Goal: Task Accomplishment & Management: Manage account settings

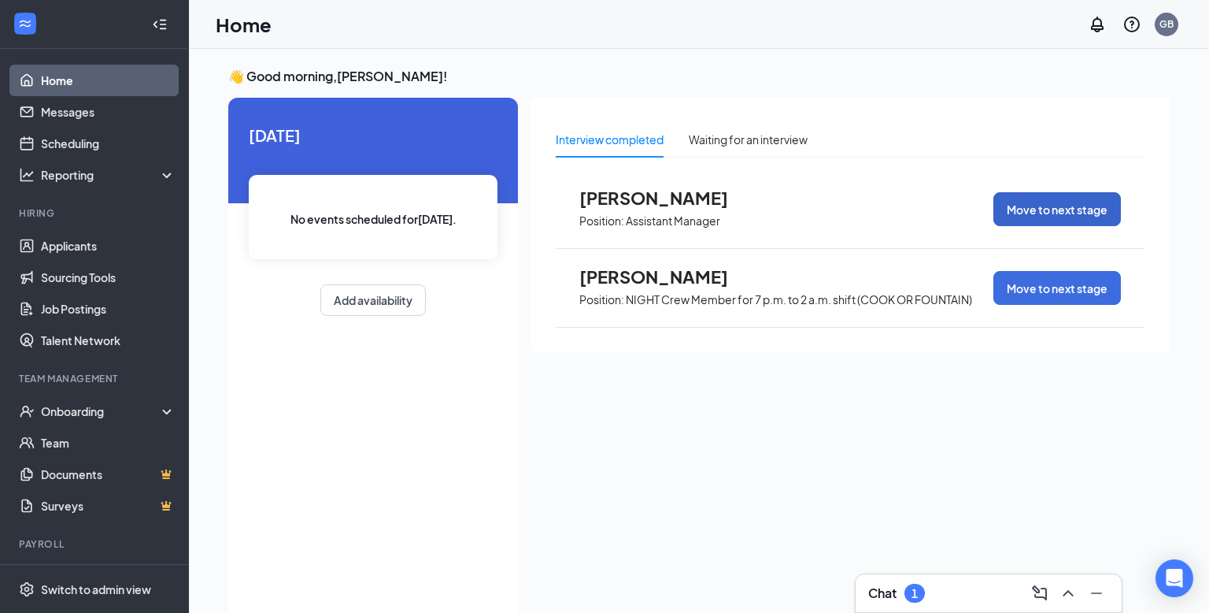
click at [1025, 200] on button "Move to next stage" at bounding box center [1058, 209] width 128 height 34
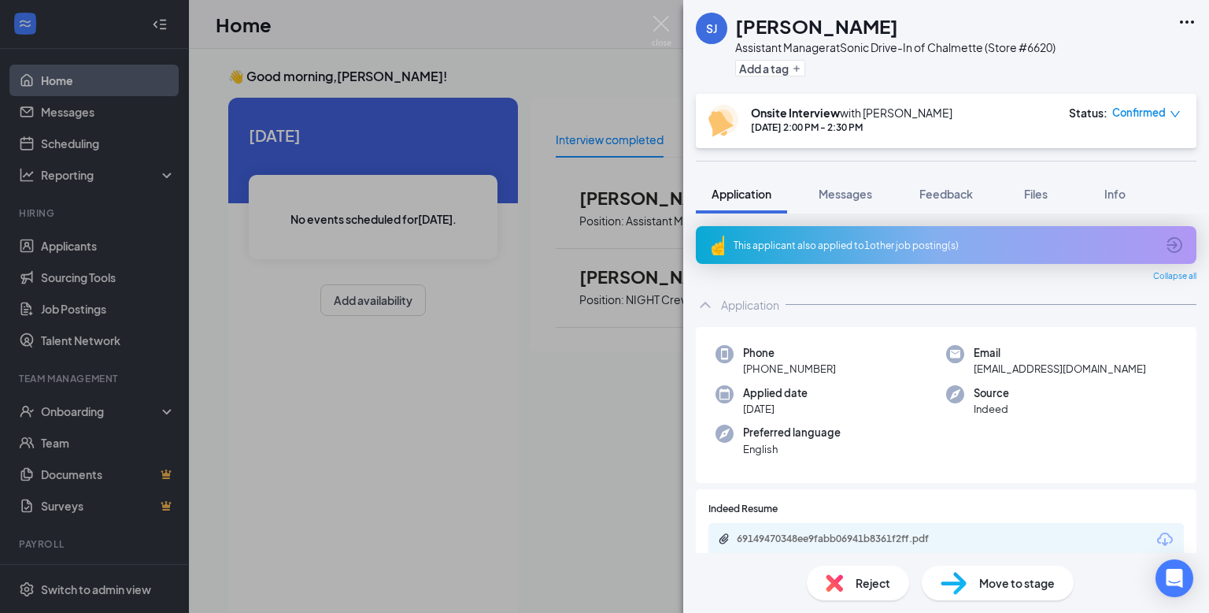
click at [964, 583] on img at bounding box center [954, 583] width 26 height 23
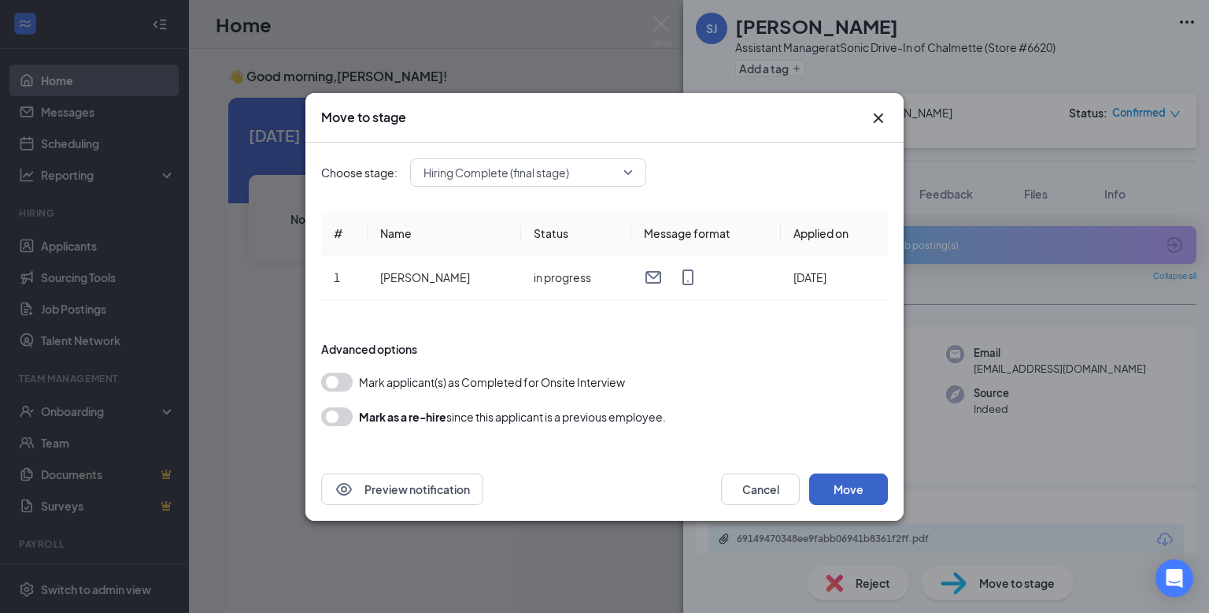
click at [849, 490] on button "Move" at bounding box center [848, 488] width 79 height 31
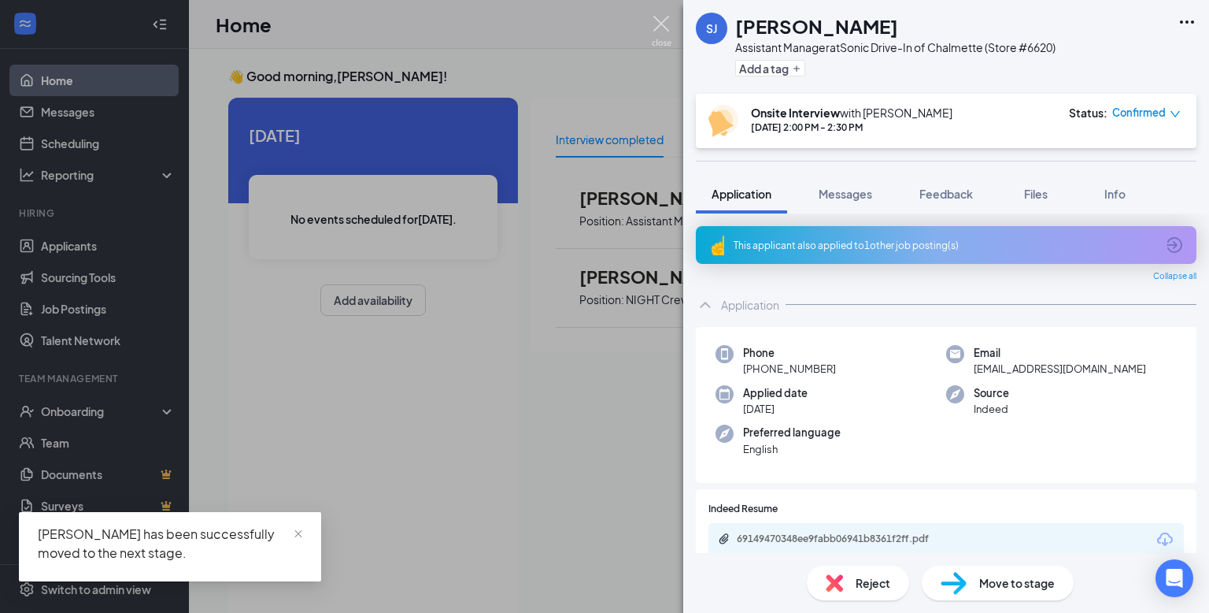
click at [661, 24] on img at bounding box center [662, 31] width 20 height 31
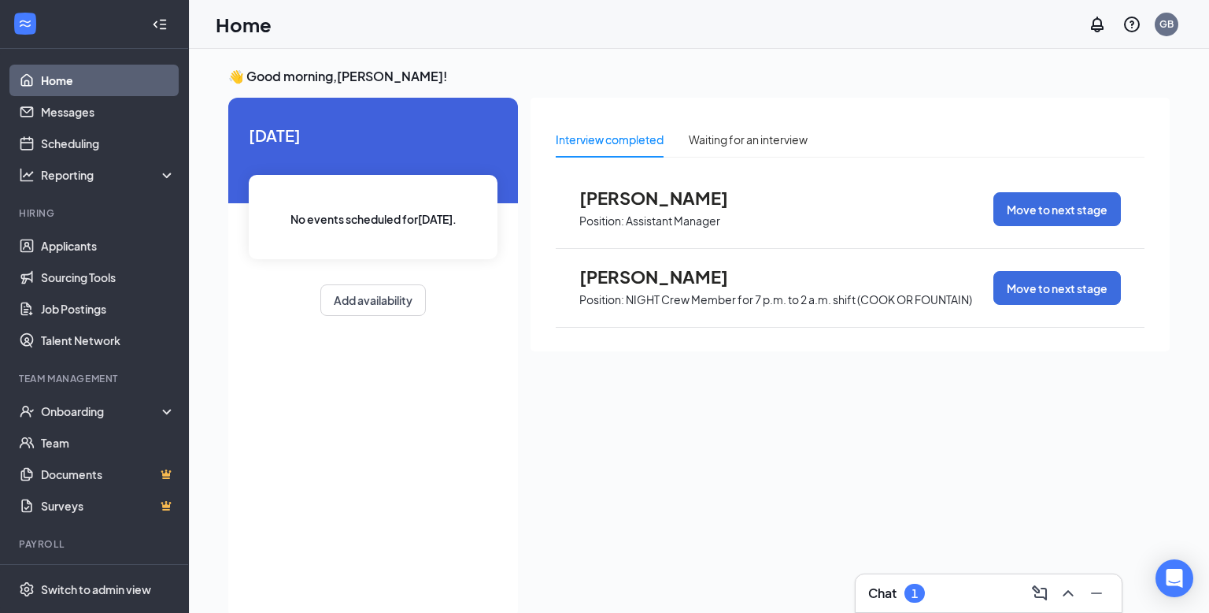
click at [609, 196] on span "[PERSON_NAME]" at bounding box center [665, 197] width 173 height 20
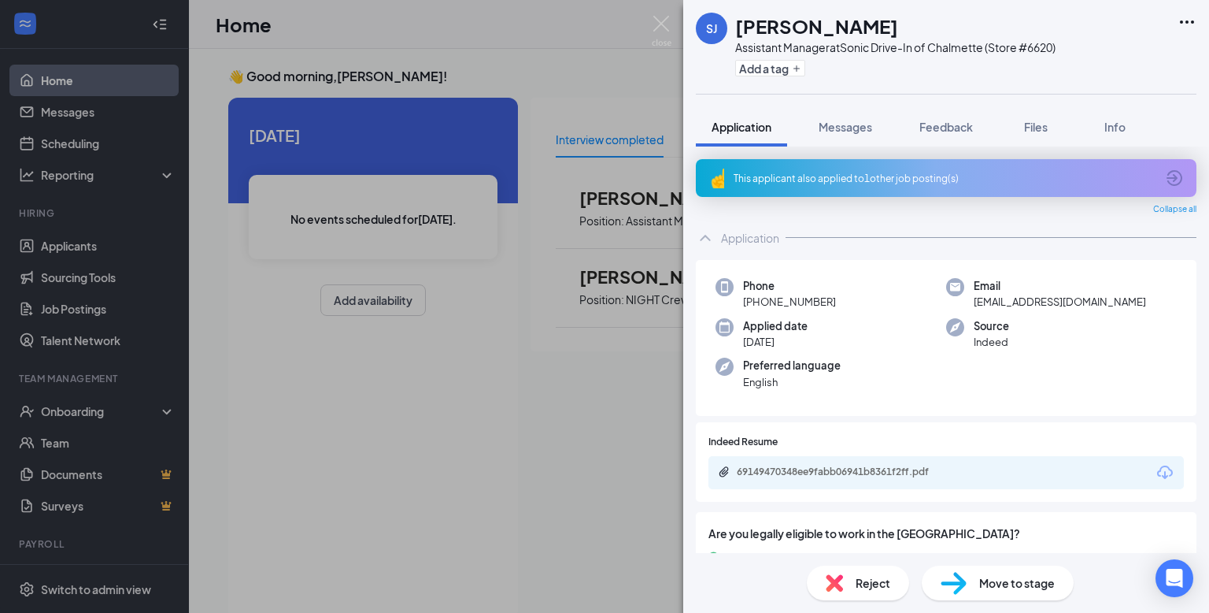
click at [1001, 476] on div "69149470348ee9fabb06941b8361f2ff.pdf" at bounding box center [947, 472] width 476 height 33
click at [928, 470] on div "69149470348ee9fabb06941b8361f2ff.pdf" at bounding box center [847, 471] width 220 height 13
click at [669, 20] on img at bounding box center [662, 31] width 20 height 31
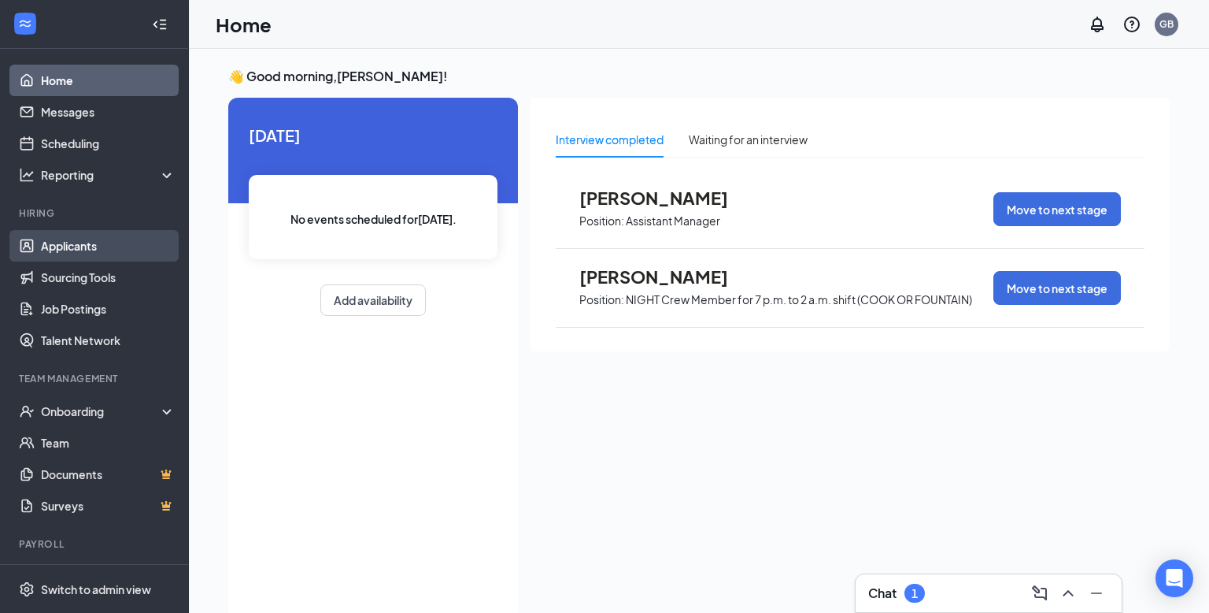
click at [119, 242] on link "Applicants" at bounding box center [108, 245] width 135 height 31
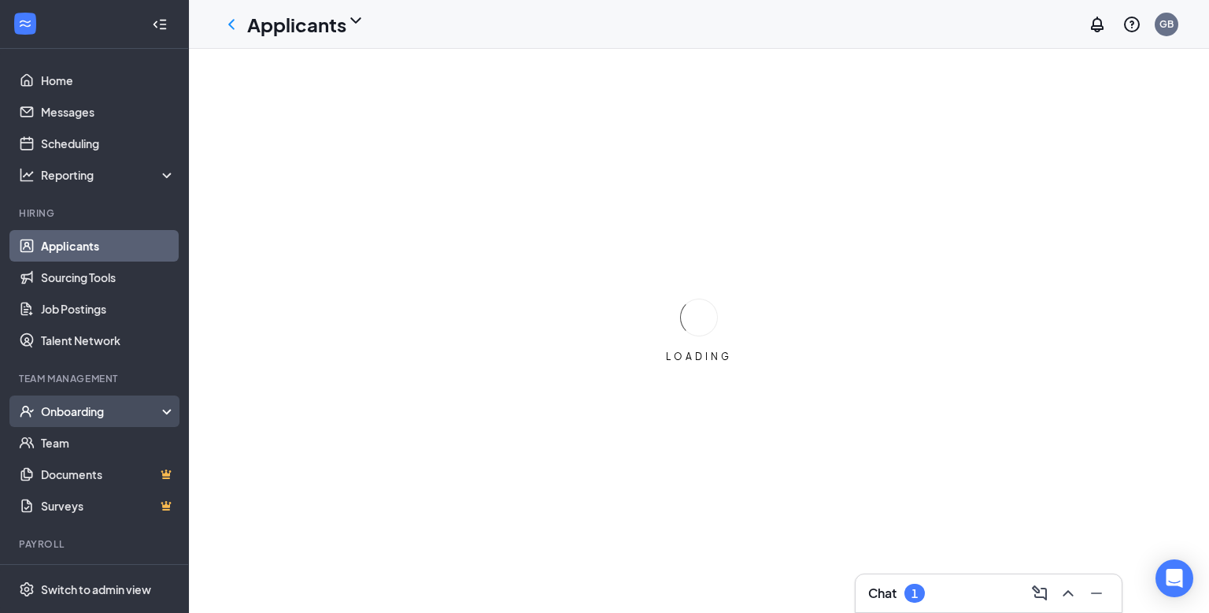
click at [115, 413] on div "Onboarding" at bounding box center [101, 411] width 121 height 16
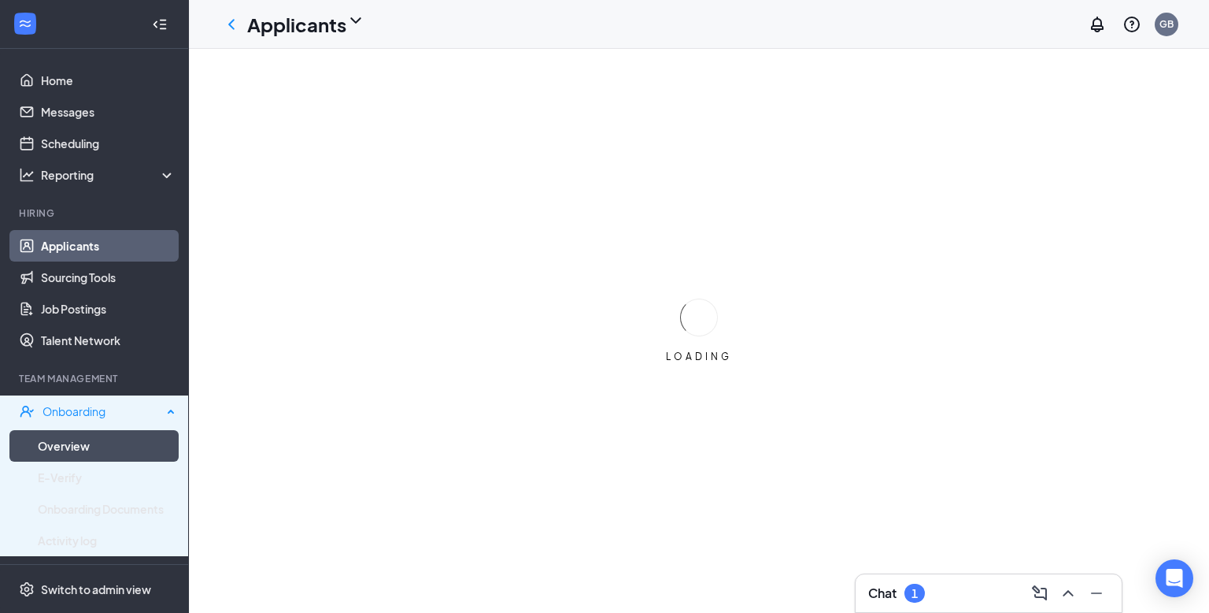
click at [94, 439] on link "Overview" at bounding box center [107, 445] width 138 height 31
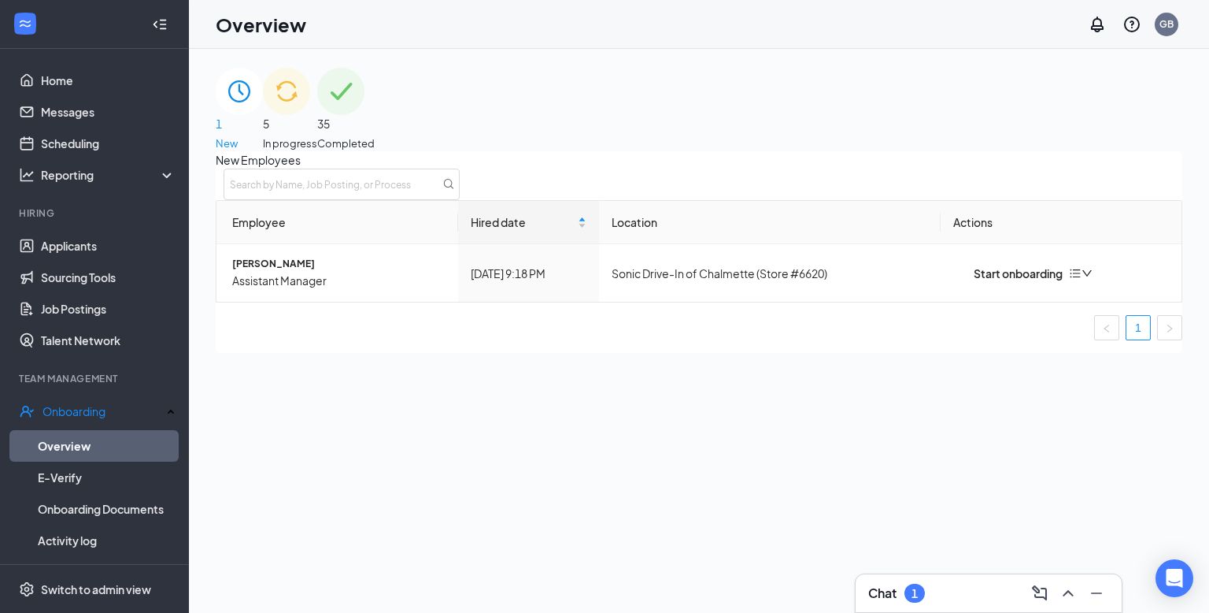
click at [1072, 595] on icon "ChevronUp" at bounding box center [1068, 593] width 10 height 6
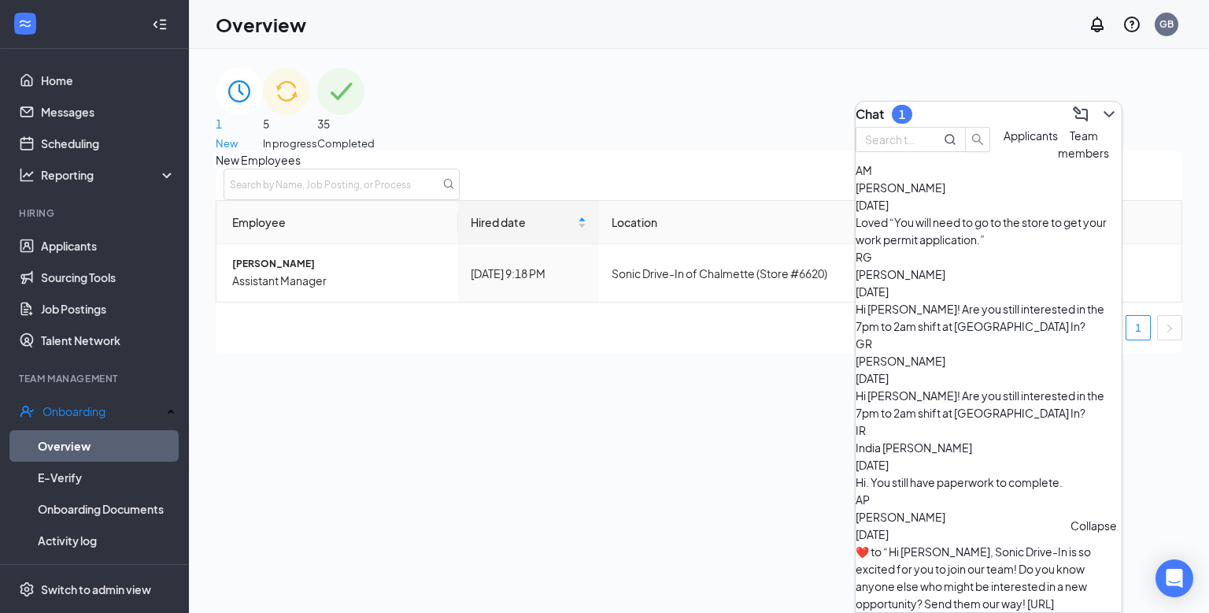
click at [1004, 161] on button "Applicants" at bounding box center [1031, 144] width 54 height 35
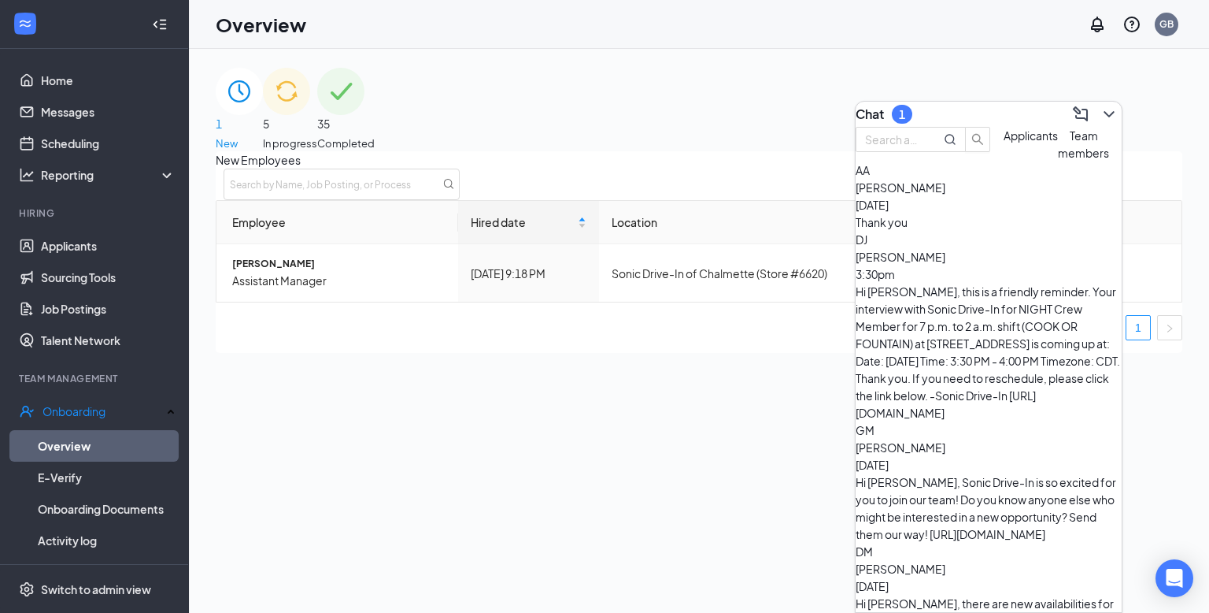
click at [1100, 107] on icon "ChevronDown" at bounding box center [1109, 114] width 19 height 19
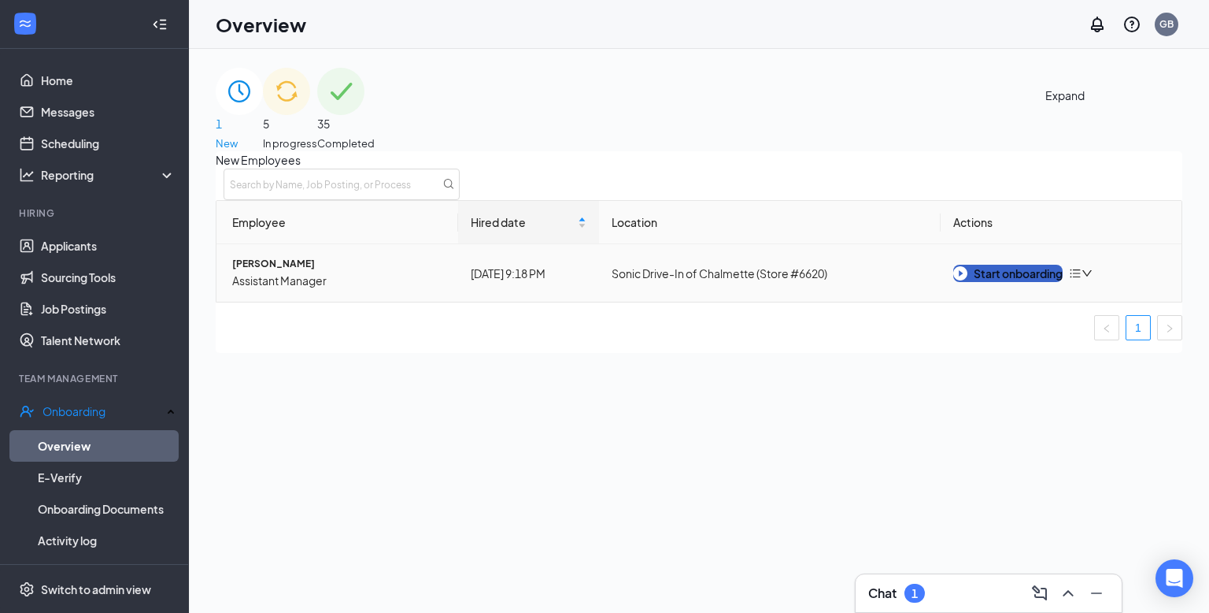
click at [1021, 282] on button "Start onboarding" at bounding box center [1007, 273] width 109 height 17
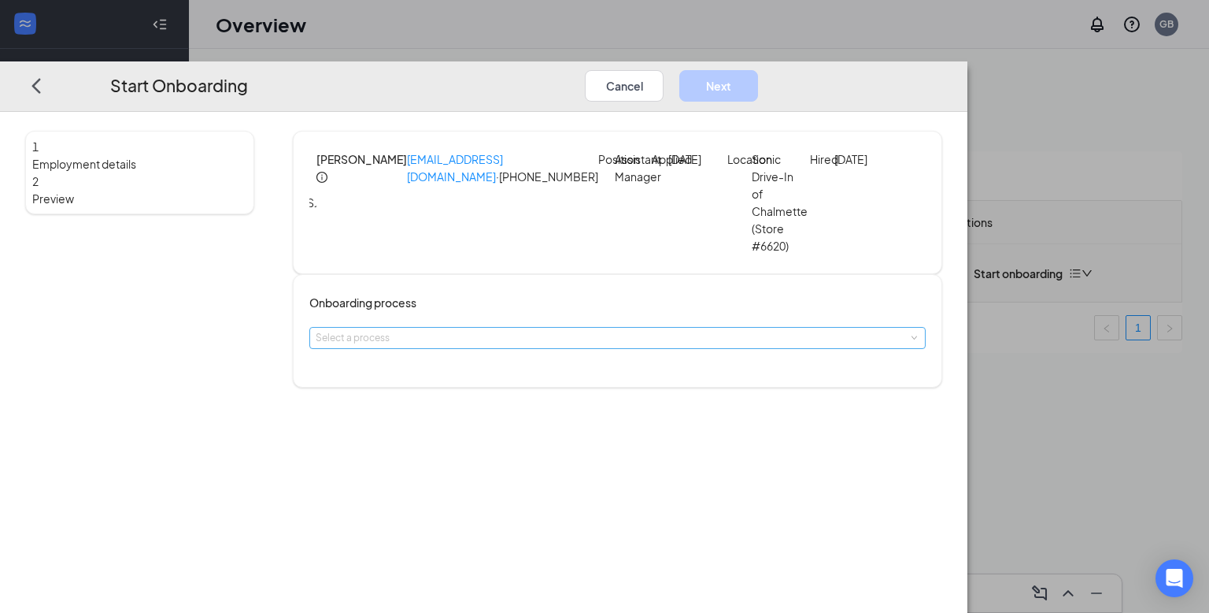
click at [488, 330] on div "Select a process" at bounding box center [614, 338] width 597 height 16
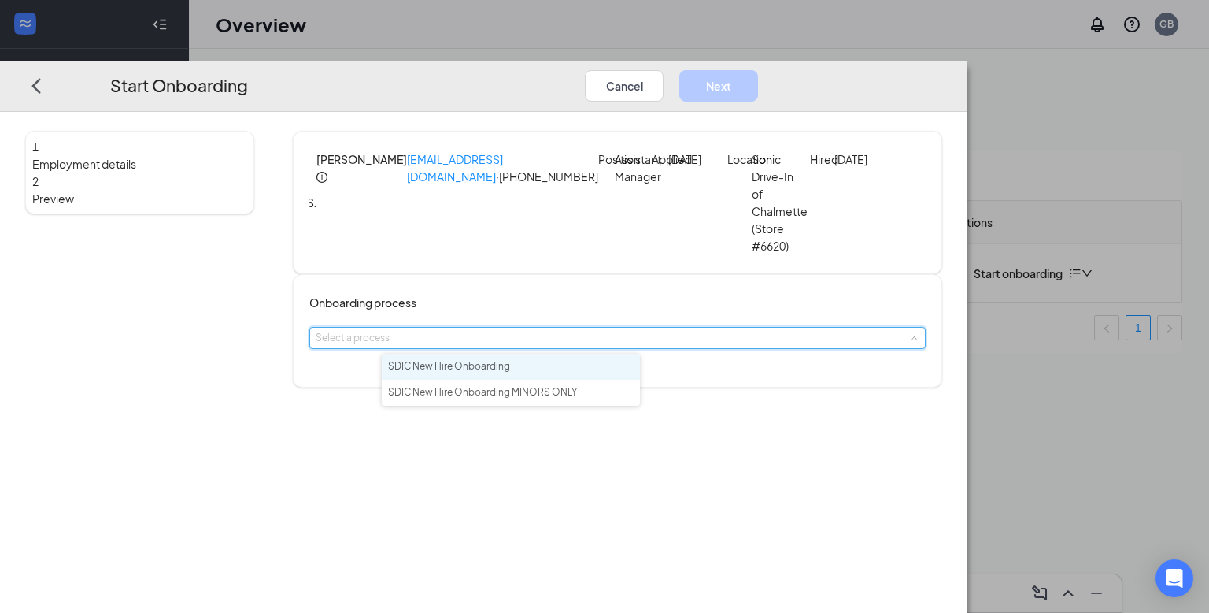
click at [561, 368] on li "SDIC New Hire Onboarding" at bounding box center [511, 367] width 258 height 26
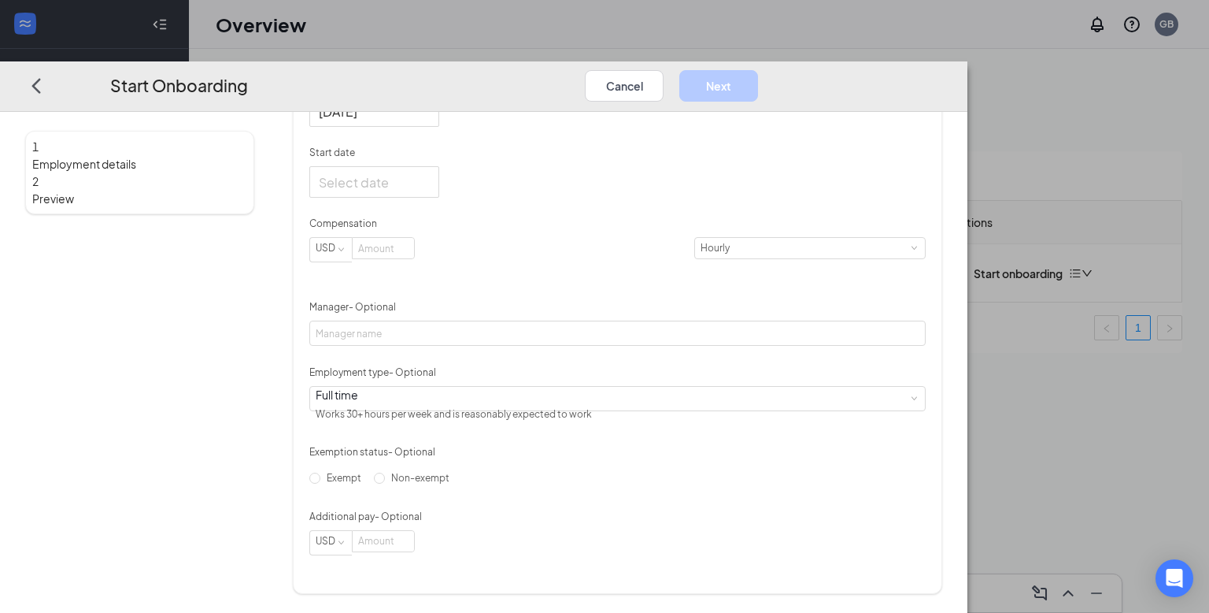
scroll to position [387, 0]
click at [427, 189] on input "Start date" at bounding box center [373, 182] width 108 height 20
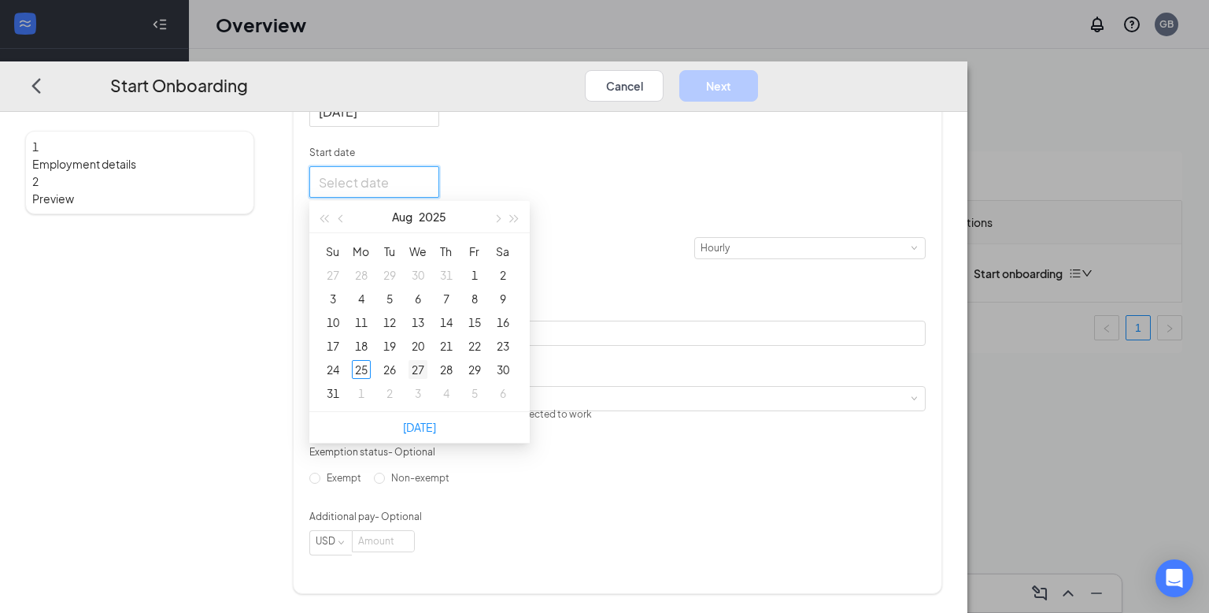
click at [428, 379] on div "27" at bounding box center [418, 369] width 19 height 19
type input "[DATE]"
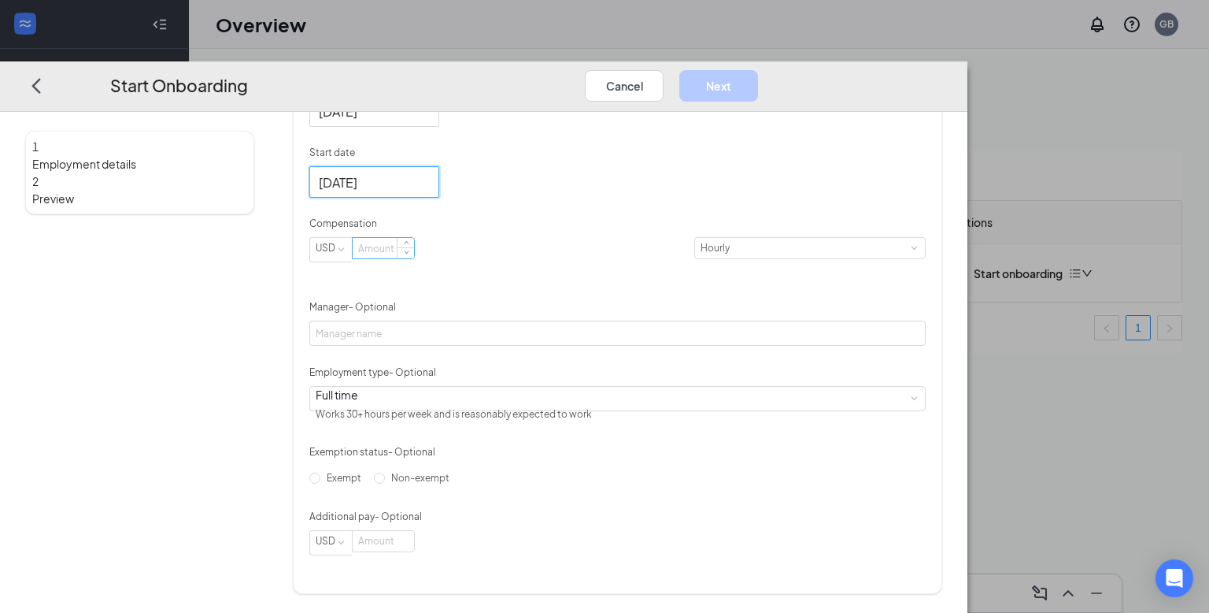
click at [414, 258] on input at bounding box center [383, 248] width 61 height 20
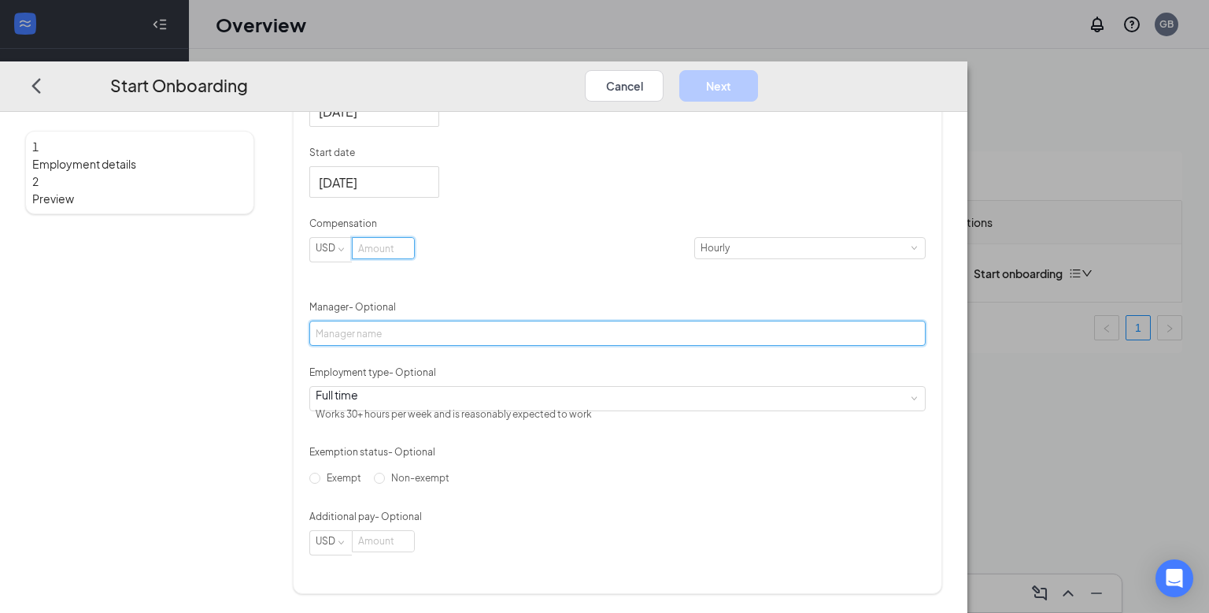
click at [434, 346] on input "Manager - Optional" at bounding box center [617, 332] width 616 height 25
type input "[PERSON_NAME]"
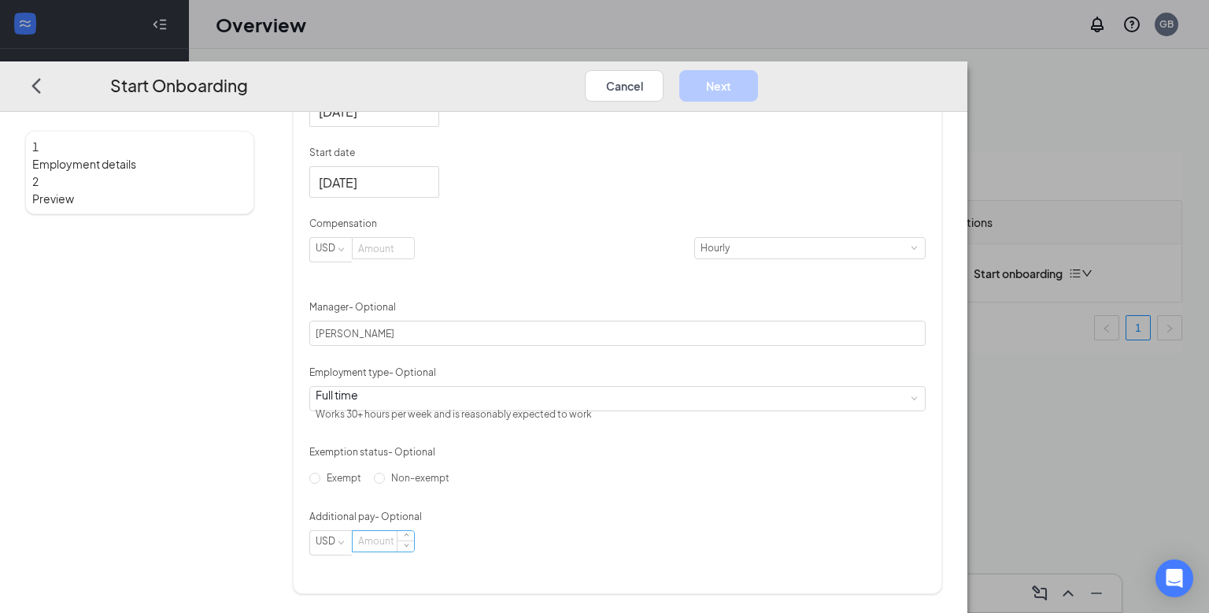
click at [414, 551] on input at bounding box center [383, 541] width 61 height 20
click at [414, 249] on input at bounding box center [383, 248] width 61 height 20
type input "14"
click at [758, 69] on button "Next" at bounding box center [718, 84] width 79 height 31
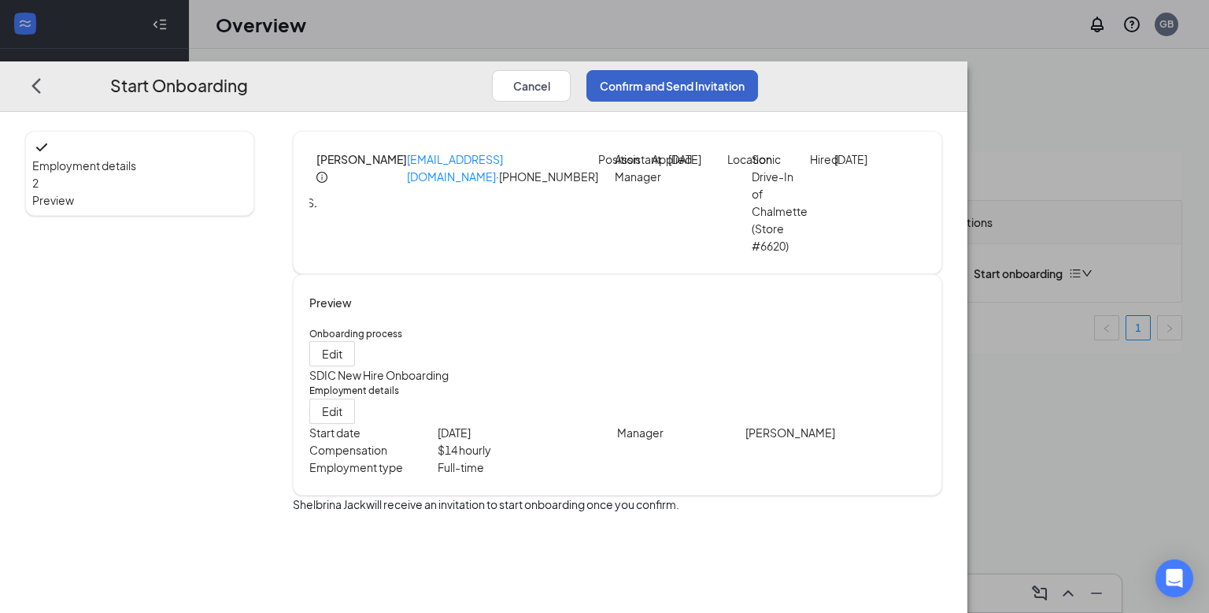
click at [758, 69] on button "Confirm and Send Invitation" at bounding box center [673, 84] width 172 height 31
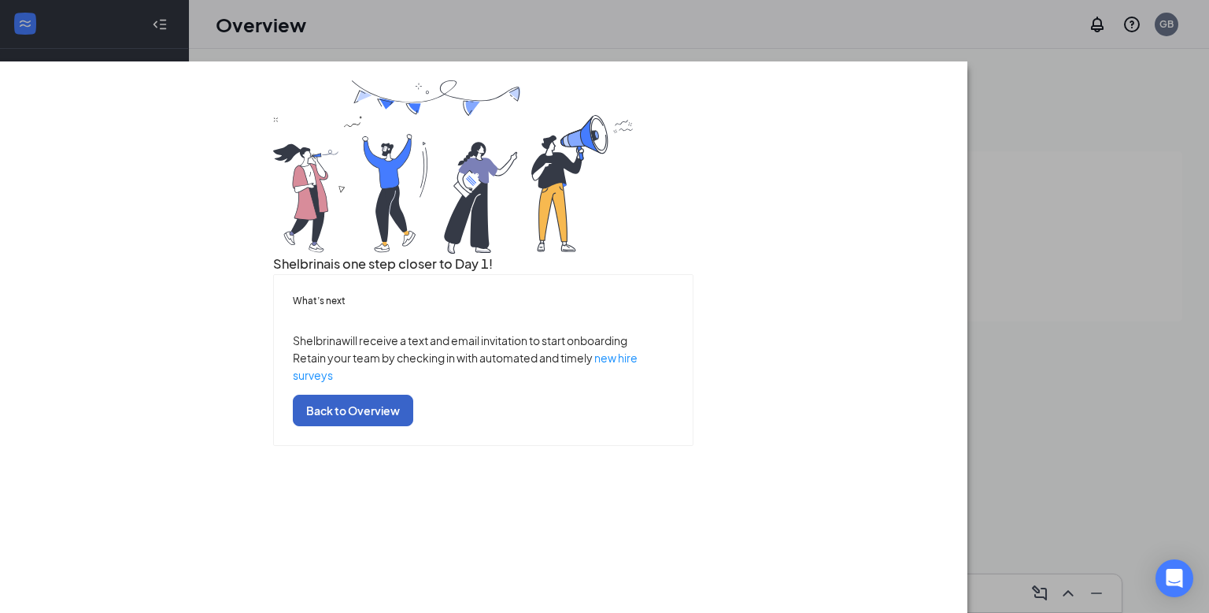
click at [413, 394] on button "Back to Overview" at bounding box center [353, 409] width 120 height 31
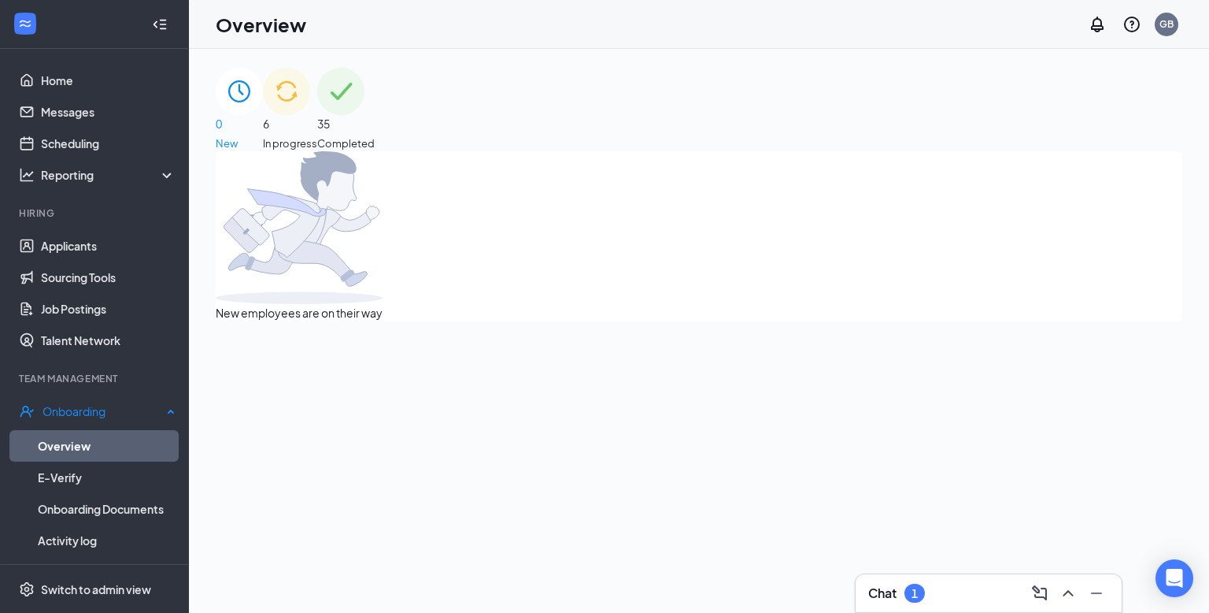
click at [126, 430] on link "Overview" at bounding box center [107, 445] width 138 height 31
click at [317, 109] on div "6 In progress" at bounding box center [290, 109] width 54 height 83
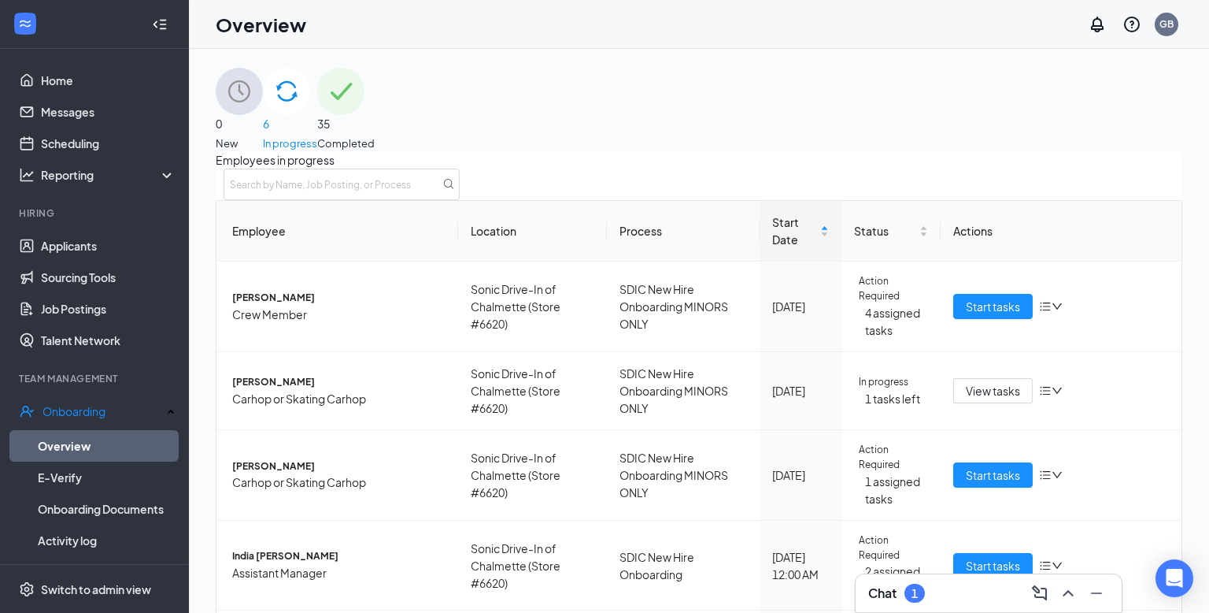
scroll to position [246, 0]
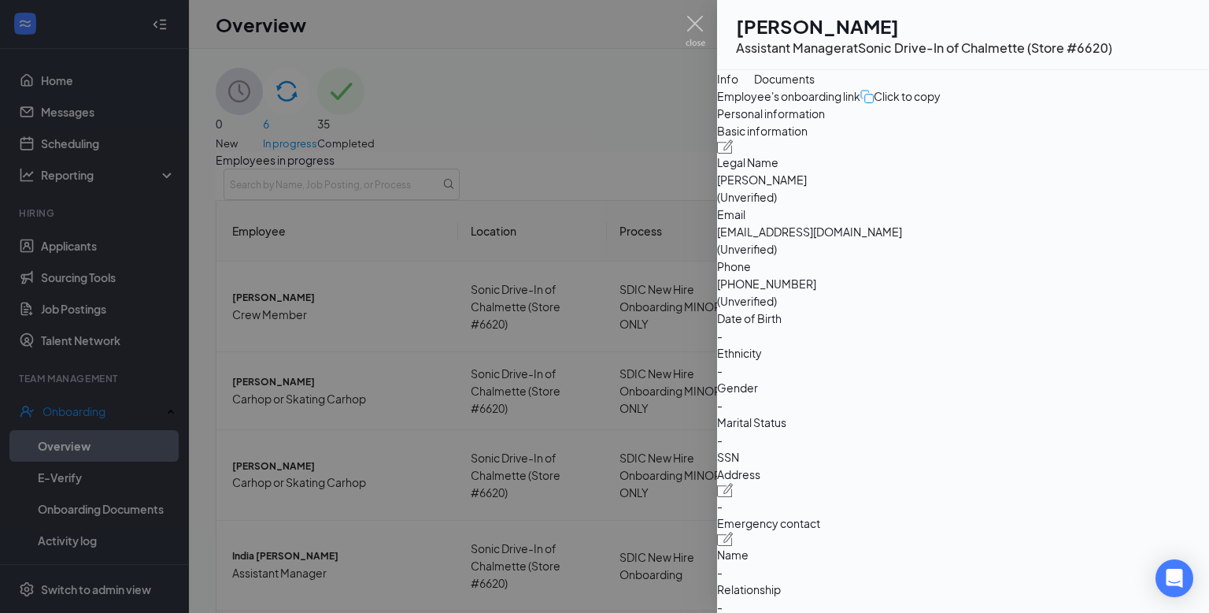
scroll to position [71, 0]
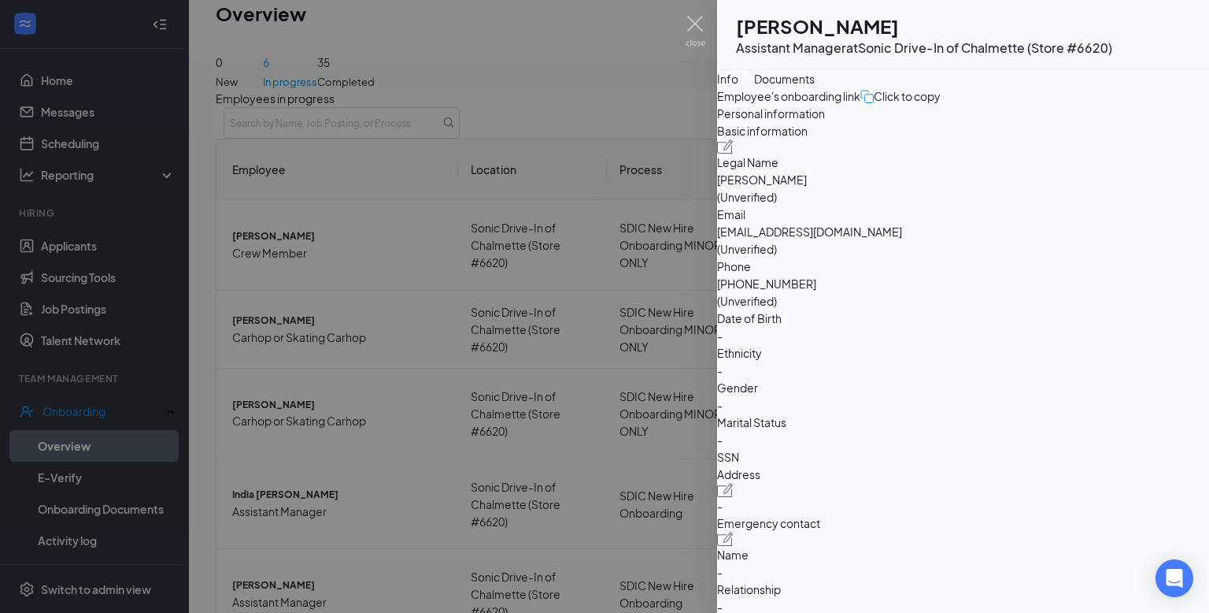
click at [697, 13] on div at bounding box center [604, 306] width 1209 height 613
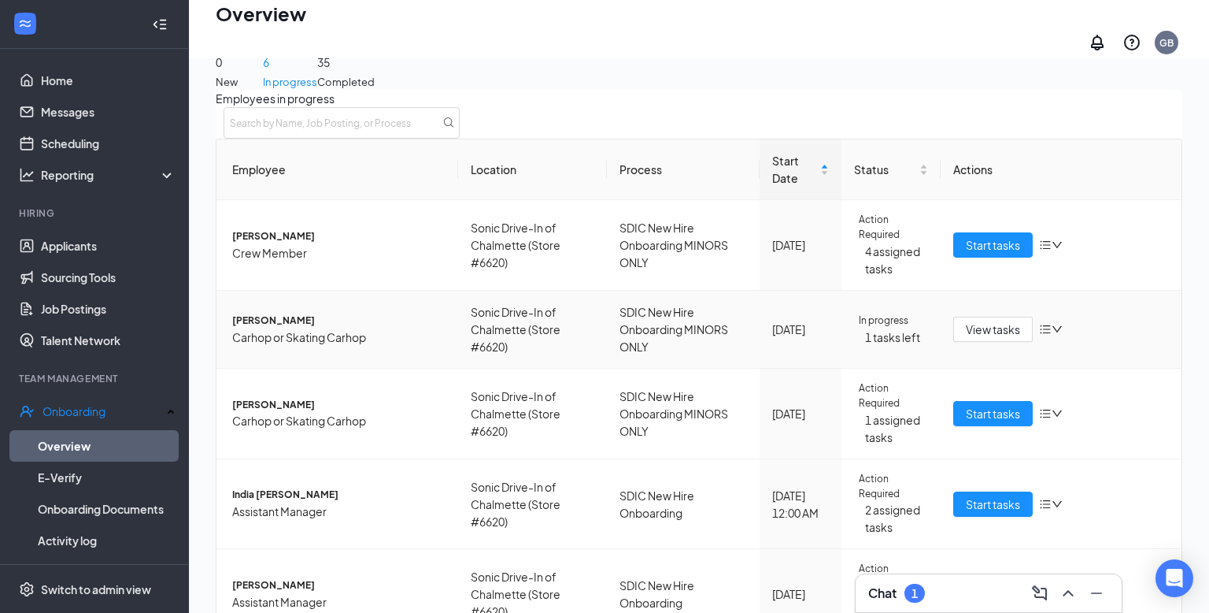
click at [1083, 608] on div "Chat 1" at bounding box center [989, 593] width 266 height 38
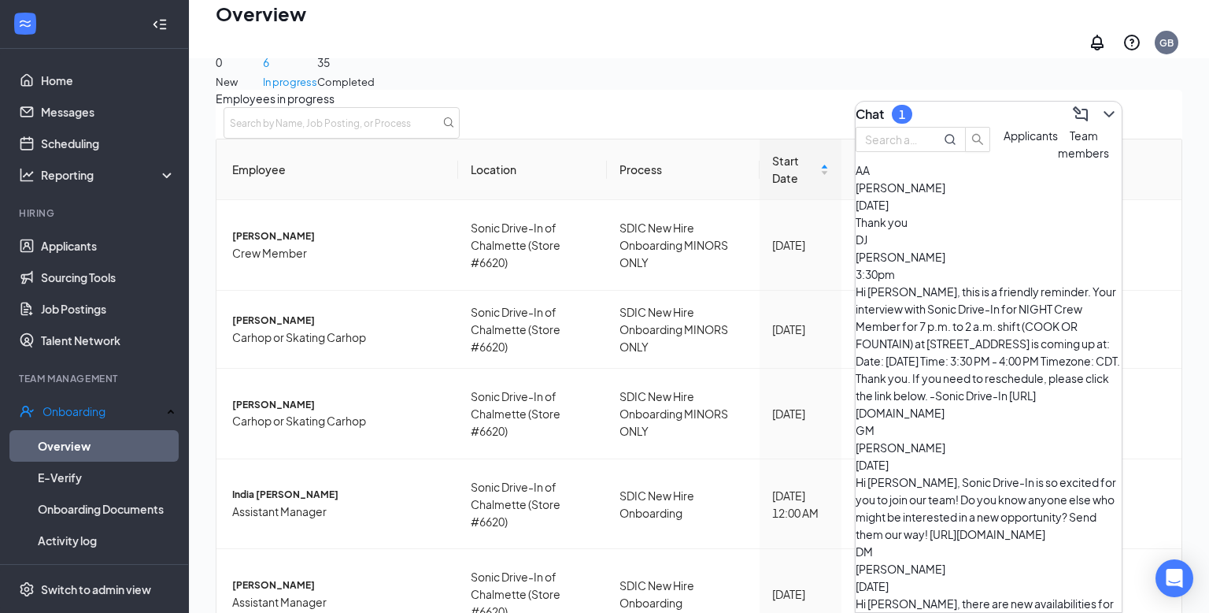
click at [1036, 231] on div "Thank you" at bounding box center [989, 221] width 266 height 17
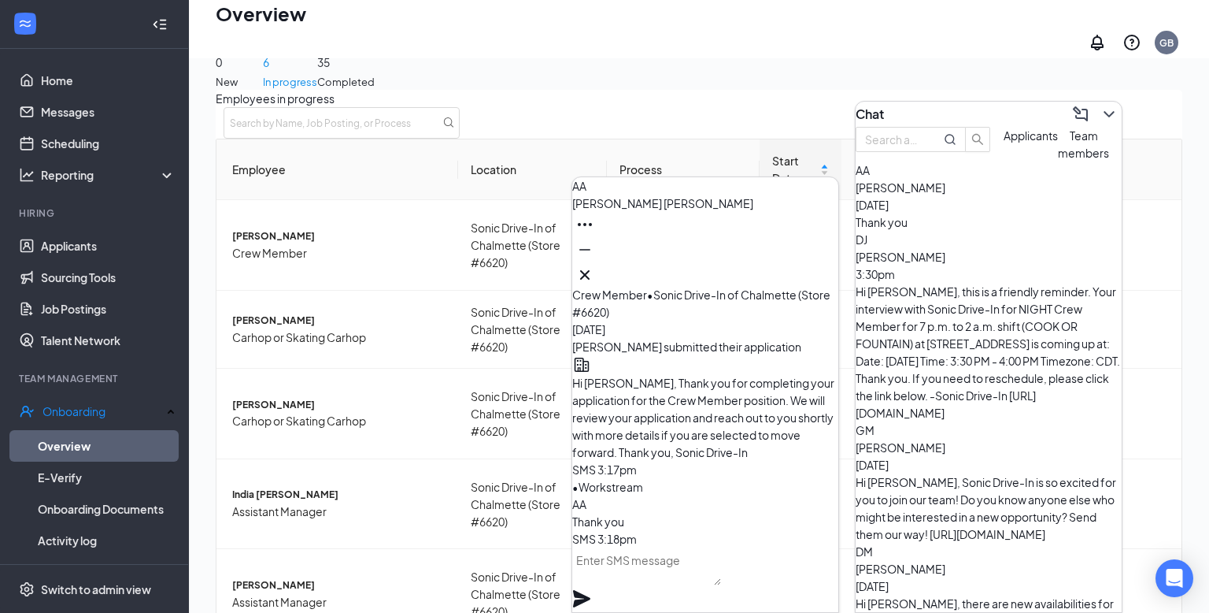
click at [1104, 111] on icon "ChevronDown" at bounding box center [1109, 114] width 10 height 6
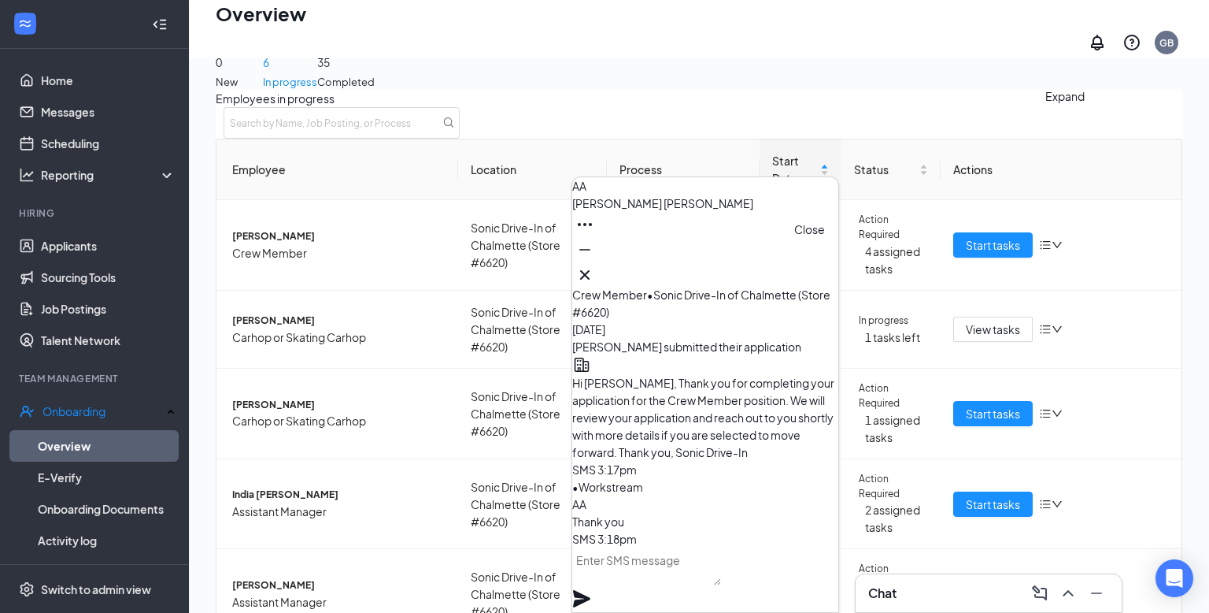
click at [594, 270] on icon "Cross" at bounding box center [585, 274] width 19 height 19
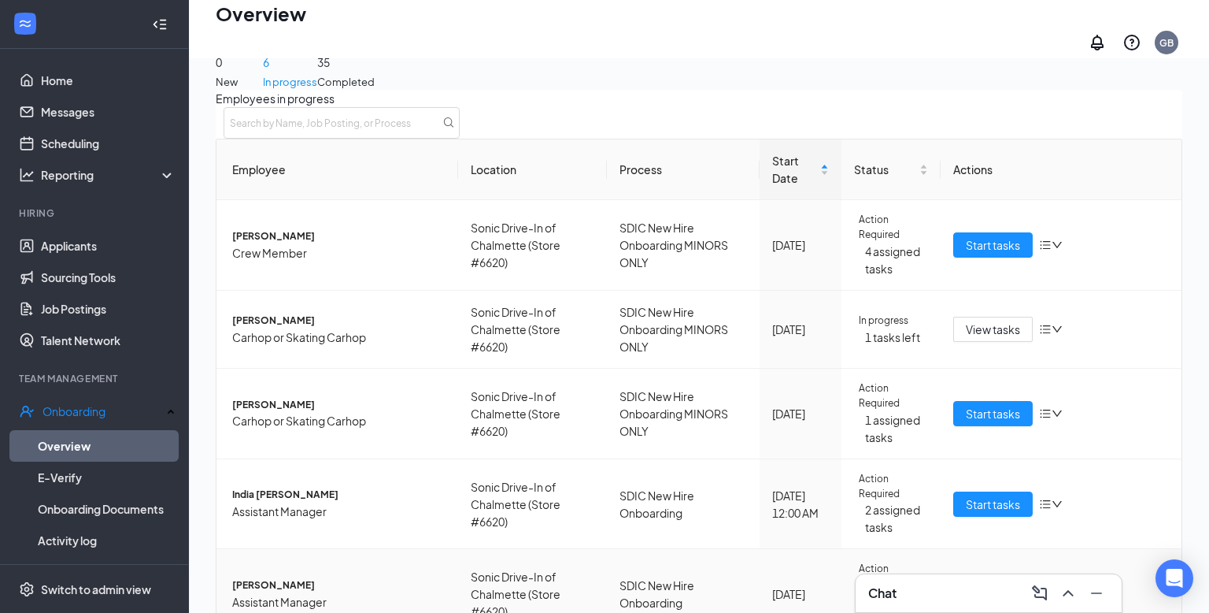
click at [966, 585] on span "Start tasks" at bounding box center [993, 593] width 54 height 17
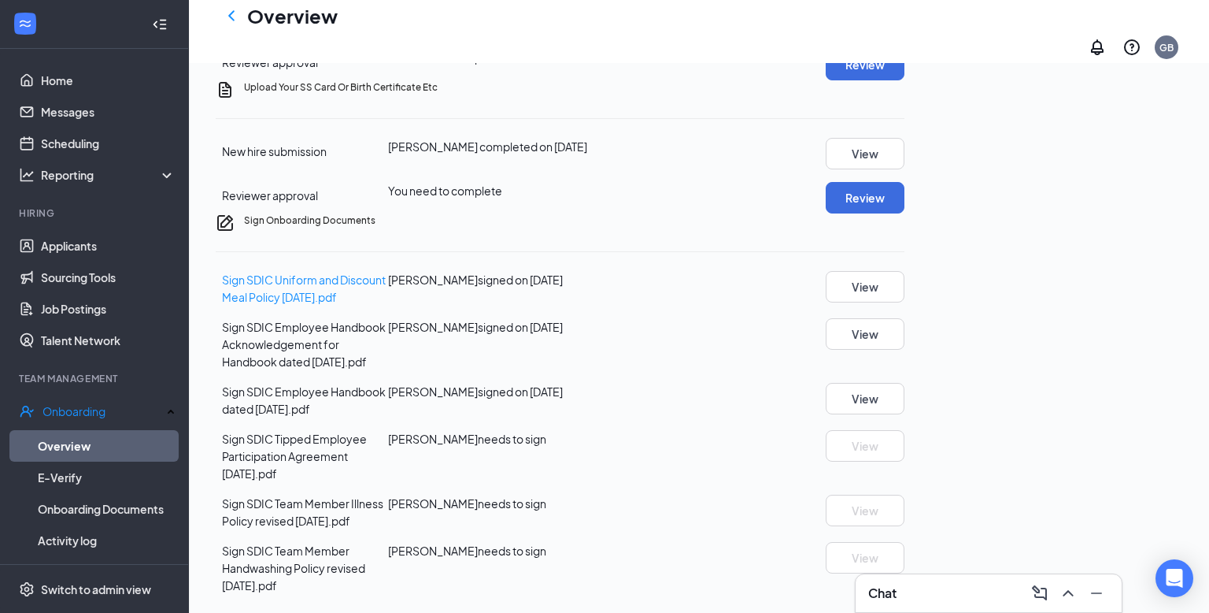
scroll to position [1056, 0]
click at [801, 494] on div "Sign SDIC Team Member Illness Policy revised [DATE].pdf [PERSON_NAME] needs to …" at bounding box center [560, 511] width 689 height 35
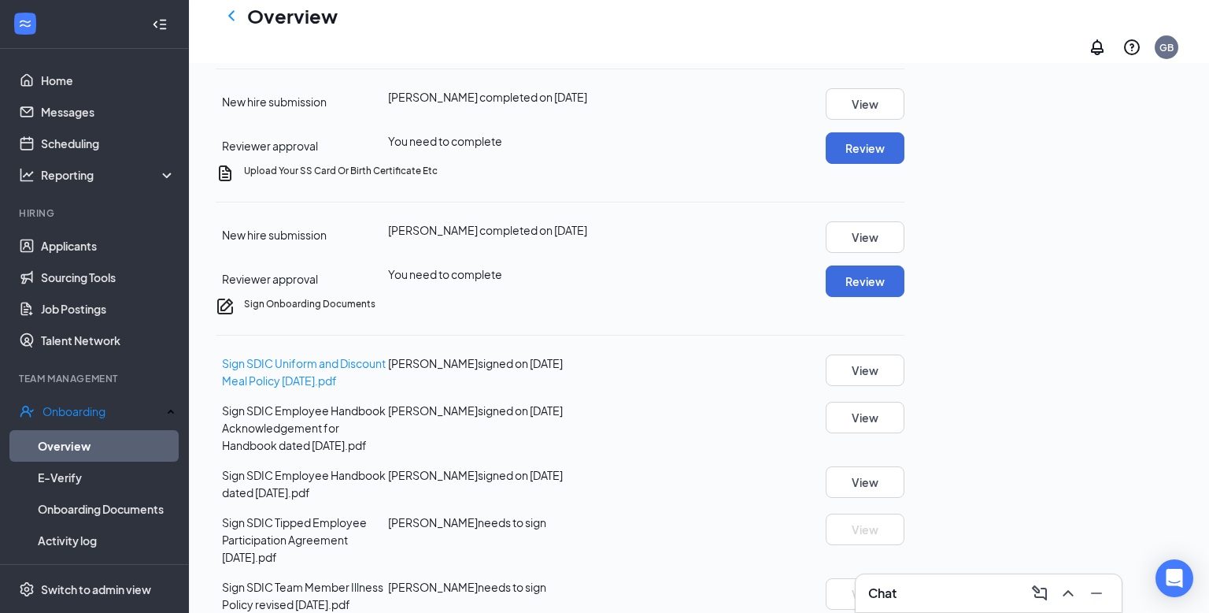
scroll to position [25, 0]
click at [905, 164] on button "Review" at bounding box center [865, 147] width 79 height 31
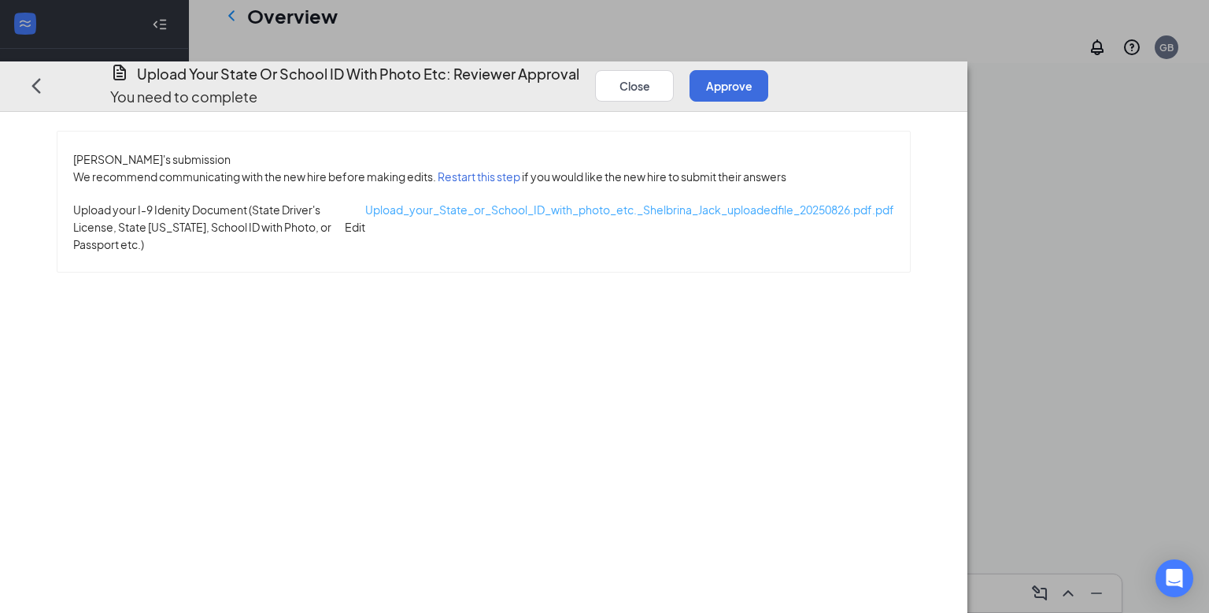
click at [582, 202] on span "Upload_your_State_or_School_ID_with_photo_etc._Shelbrina_Jack_uploadedfile_2025…" at bounding box center [629, 209] width 529 height 14
click at [768, 69] on button "Approve" at bounding box center [729, 84] width 79 height 31
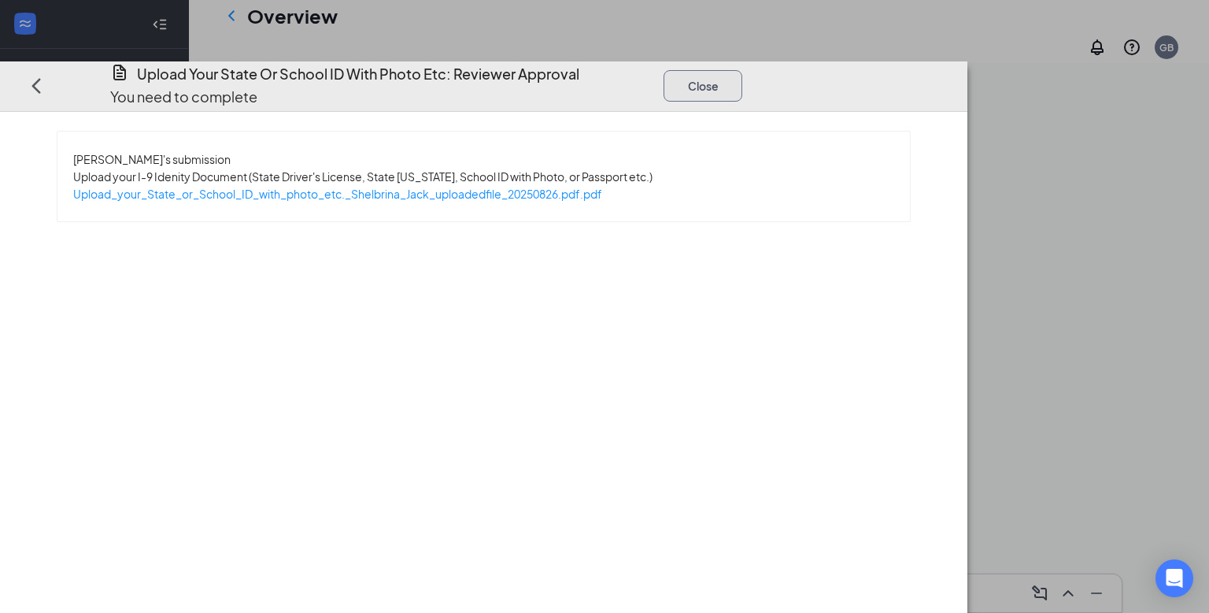
click at [742, 69] on button "Close" at bounding box center [703, 84] width 79 height 31
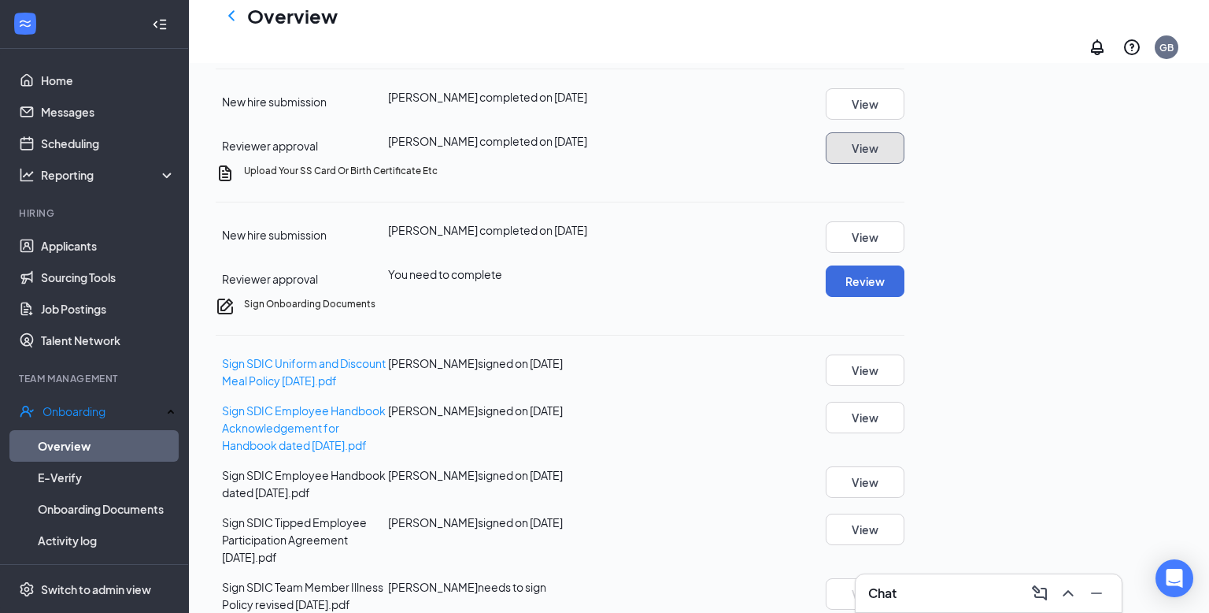
scroll to position [94, 0]
click at [905, 297] on div "Upload Your SS Card Or Birth Certificate Etc New hire submission [PERSON_NAME] …" at bounding box center [560, 230] width 689 height 133
click at [905, 297] on button "Review" at bounding box center [865, 280] width 79 height 31
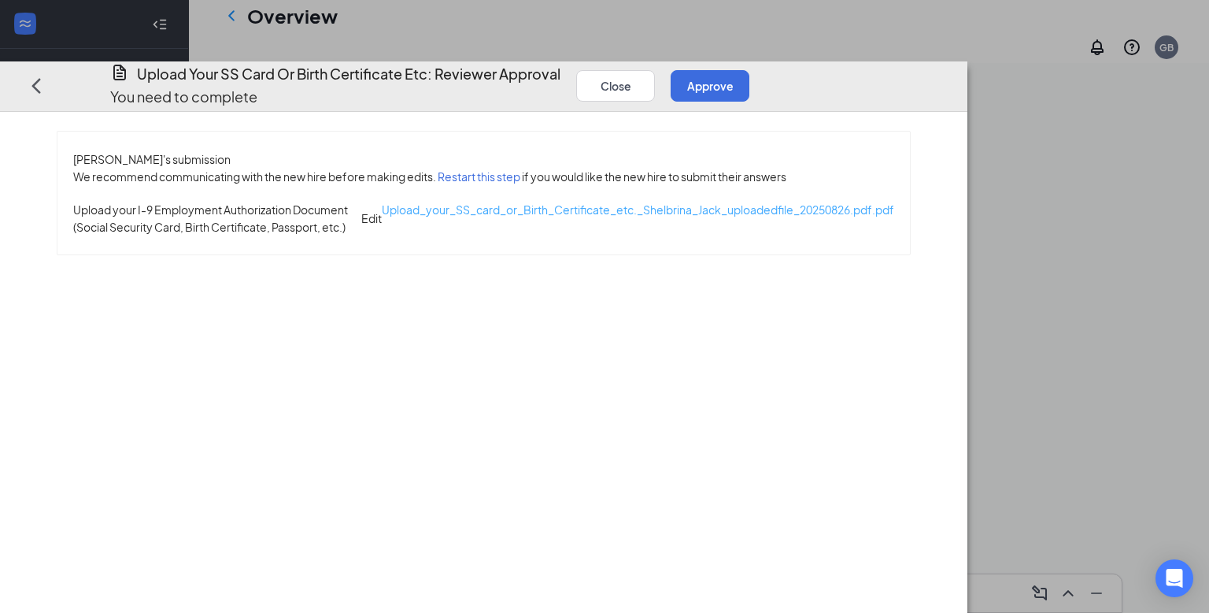
click at [466, 202] on span "Upload_your_SS_card_or_Birth_Certificate_etc._Shelbrina_Jack_uploadedfile_20250…" at bounding box center [638, 209] width 513 height 14
click at [750, 69] on button "Approve" at bounding box center [710, 84] width 79 height 31
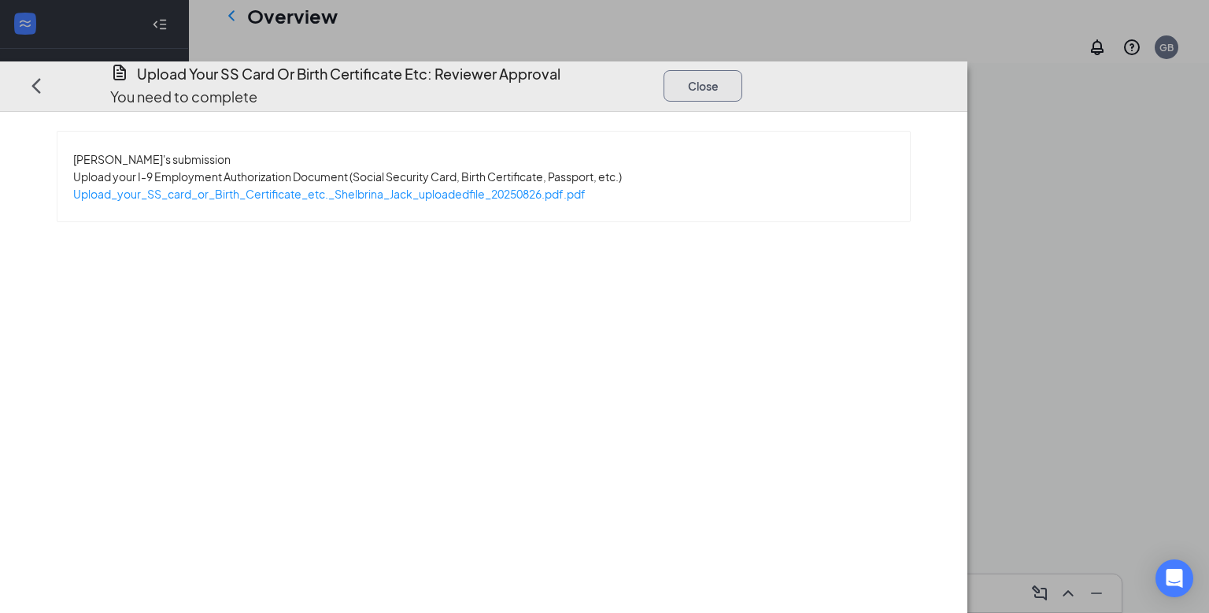
click at [742, 69] on button "Close" at bounding box center [703, 84] width 79 height 31
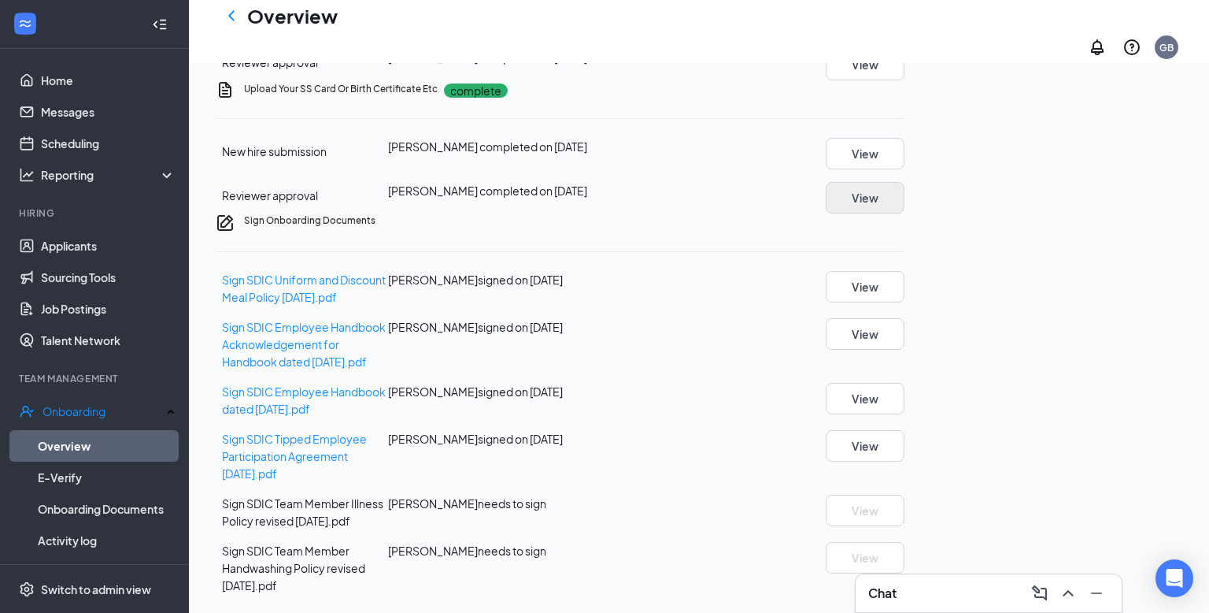
scroll to position [0, 0]
click at [238, 24] on icon "ChevronLeft" at bounding box center [231, 15] width 19 height 19
